Goal: Transaction & Acquisition: Purchase product/service

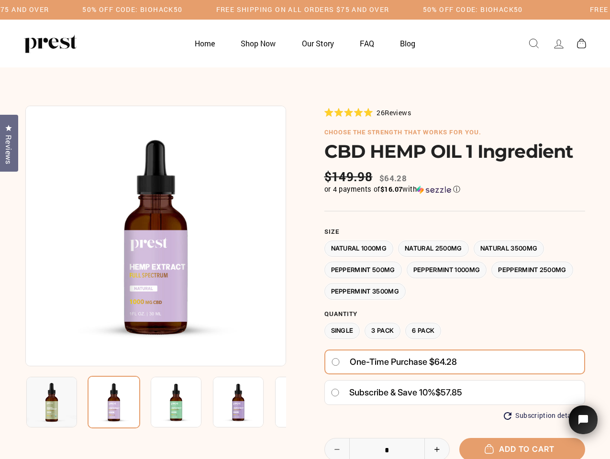
click at [305, 229] on div at bounding box center [304, 348] width 559 height 485
click at [182, 10] on h5 "50% OFF CODE: BIOHACK50" at bounding box center [132, 10] width 100 height 8
click at [155, 236] on img at bounding box center [155, 236] width 261 height 261
click at [155, 402] on img at bounding box center [176, 402] width 51 height 51
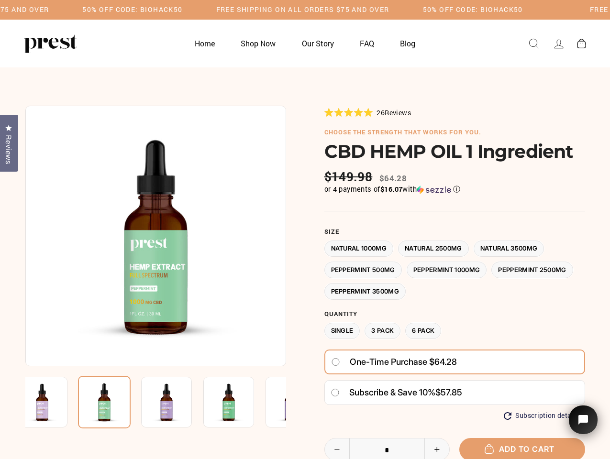
click at [52, 402] on img at bounding box center [42, 402] width 51 height 51
click at [114, 402] on img at bounding box center [104, 402] width 53 height 53
click at [176, 402] on img at bounding box center [166, 402] width 51 height 51
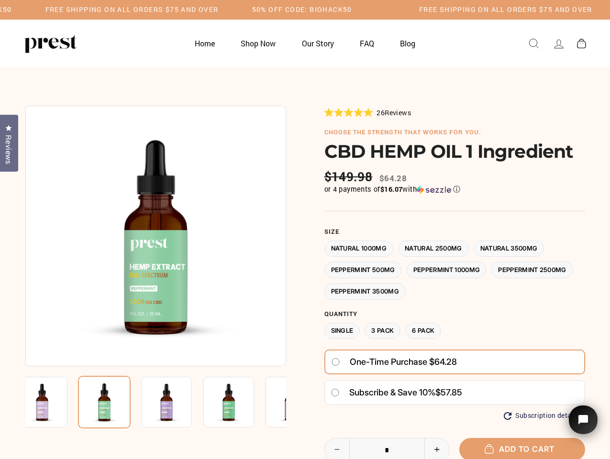
click at [176, 402] on img at bounding box center [166, 402] width 51 height 51
